Goal: Information Seeking & Learning: Check status

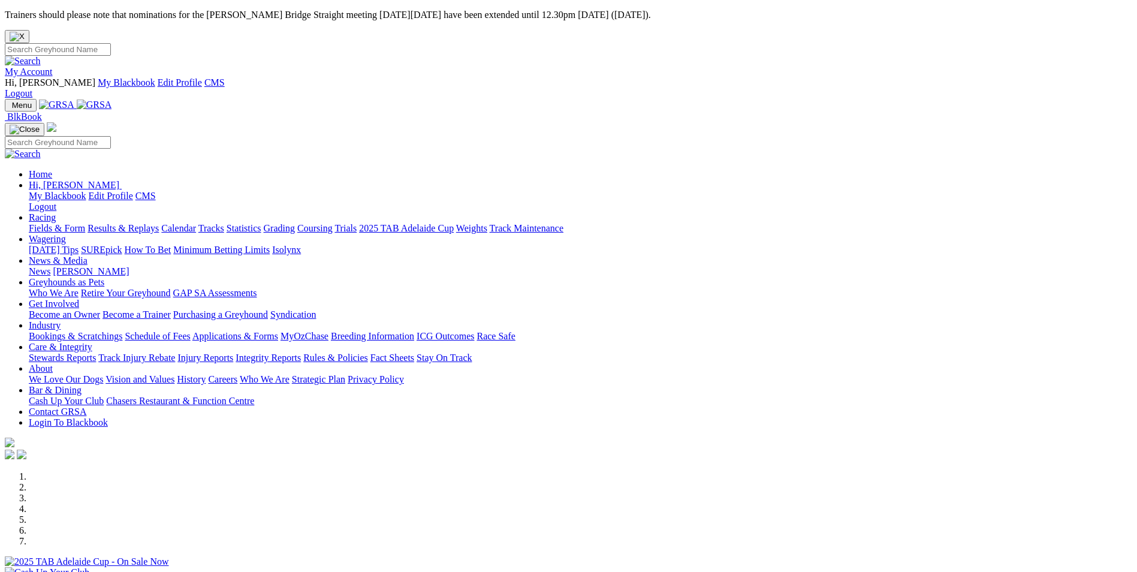
click at [159, 223] on link "Results & Replays" at bounding box center [122, 228] width 71 height 10
